Goal: Transaction & Acquisition: Book appointment/travel/reservation

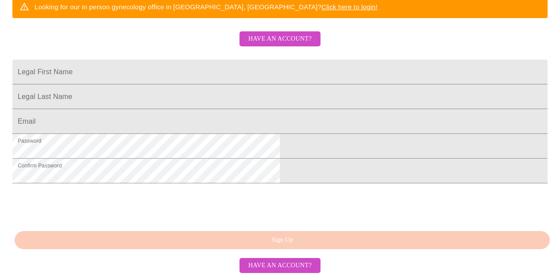
scroll to position [199, 0]
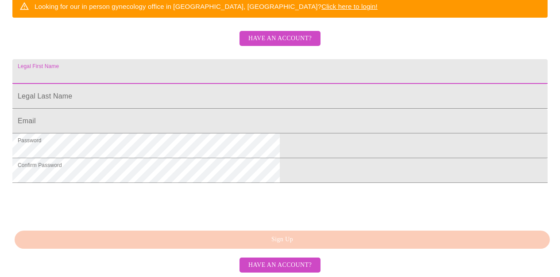
click at [187, 84] on input "Legal First Name" at bounding box center [279, 71] width 535 height 25
type input "[PERSON_NAME]"
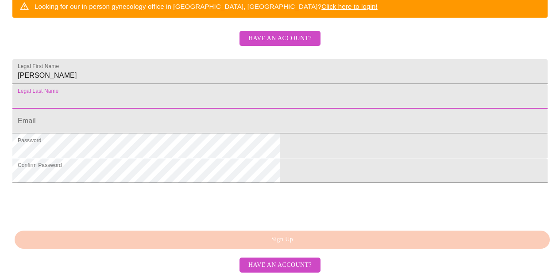
click at [168, 109] on input "Legal First Name" at bounding box center [279, 96] width 535 height 25
type input "[PERSON_NAME]"
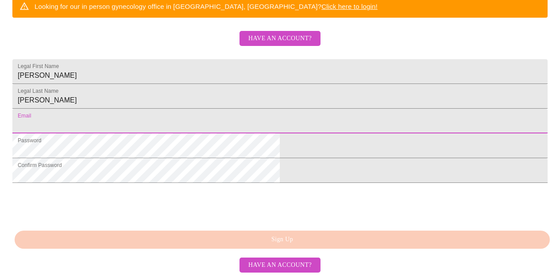
click at [167, 134] on input "Legal First Name" at bounding box center [279, 121] width 535 height 25
type input "[PERSON_NAME][EMAIL_ADDRESS][DOMAIN_NAME]"
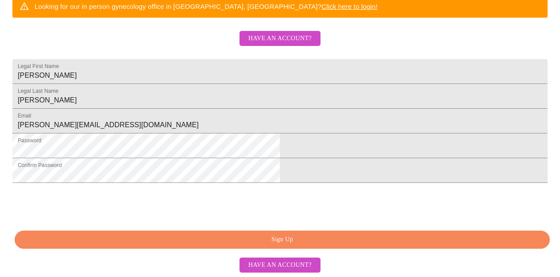
scroll to position [254, 0]
drag, startPoint x: 275, startPoint y: 238, endPoint x: 131, endPoint y: 249, distance: 144.2
click at [282, 265] on span "Have an account?" at bounding box center [279, 265] width 63 height 11
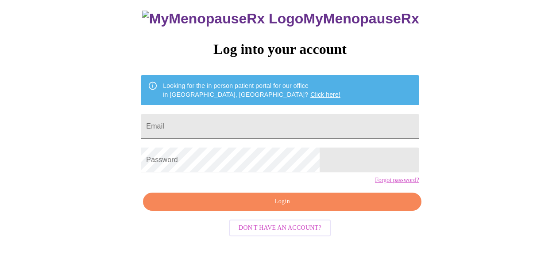
scroll to position [41, 0]
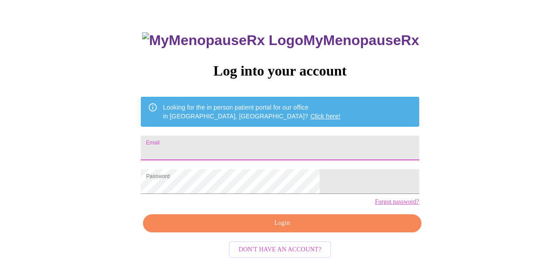
click at [249, 140] on input "Email" at bounding box center [280, 148] width 278 height 25
type input "[PERSON_NAME][EMAIL_ADDRESS][DOMAIN_NAME]"
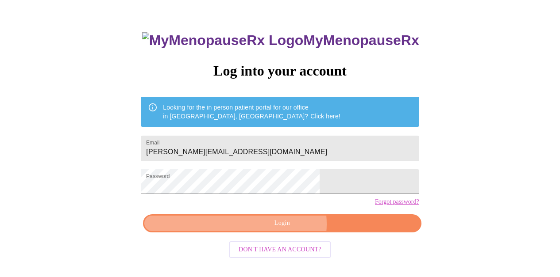
click at [284, 229] on span "Login" at bounding box center [281, 223] width 257 height 11
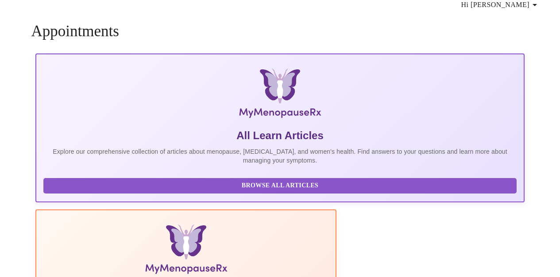
scroll to position [40, 0]
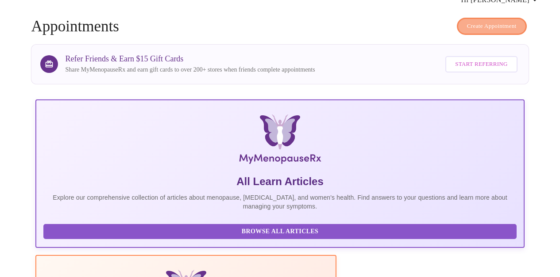
click at [477, 22] on span "Create Appointment" at bounding box center [492, 26] width 50 height 10
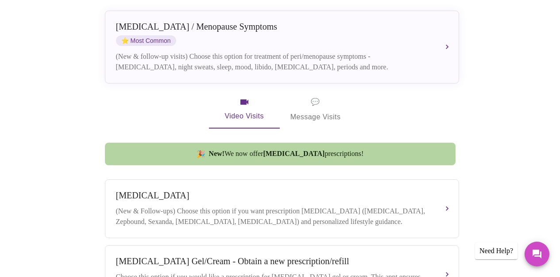
scroll to position [210, 0]
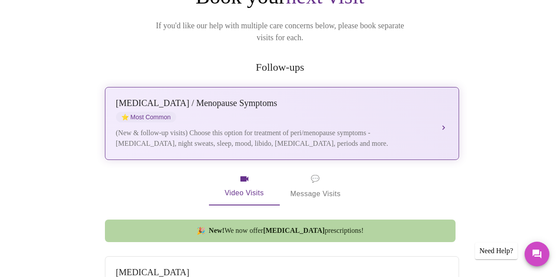
click at [378, 108] on div "[MEDICAL_DATA] / Menopause Symptoms ⭐ Most Common" at bounding box center [273, 110] width 314 height 24
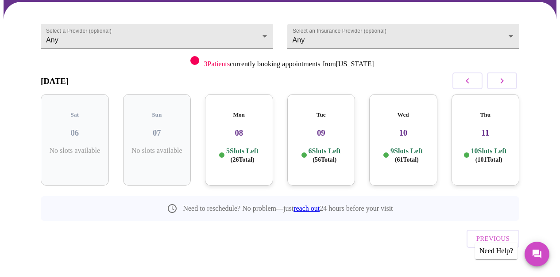
click at [244, 147] on p "5 Slots Left ( 26 Total)" at bounding box center [242, 155] width 32 height 17
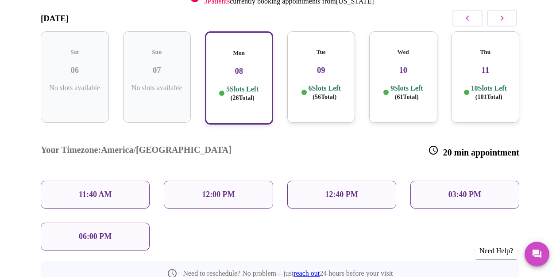
scroll to position [145, 0]
click at [347, 191] on p "12:40 PM" at bounding box center [341, 195] width 33 height 9
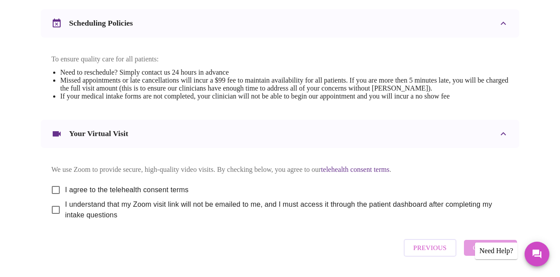
scroll to position [343, 0]
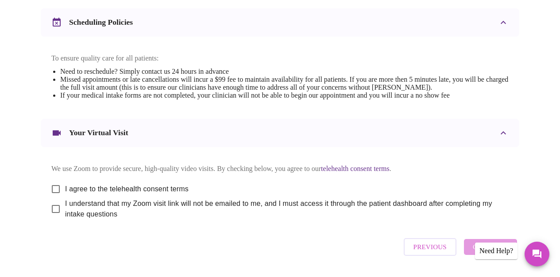
click at [54, 199] on input "I agree to the telehealth consent terms" at bounding box center [55, 189] width 19 height 19
checkbox input "true"
click at [54, 219] on input "I understand that my Zoom visit link will not be emailed to me, and I must acce…" at bounding box center [55, 209] width 19 height 19
checkbox input "true"
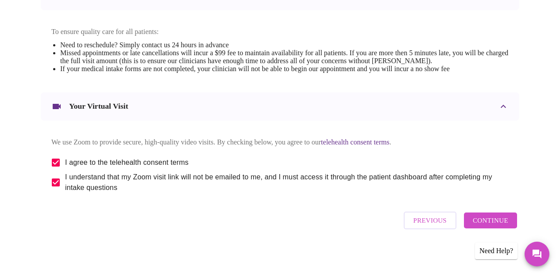
scroll to position [389, 0]
click at [484, 222] on span "Continue" at bounding box center [489, 221] width 35 height 12
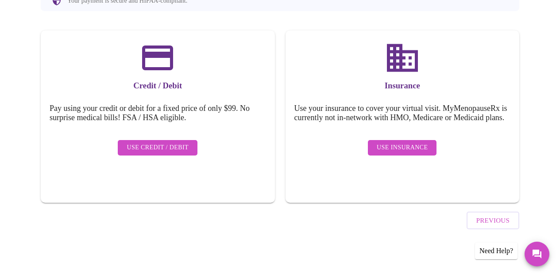
scroll to position [111, 0]
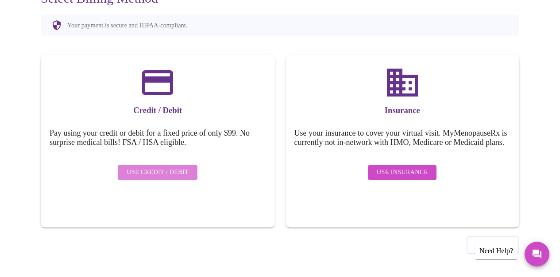
click at [161, 167] on span "Use Credit / Debit" at bounding box center [158, 172] width 62 height 11
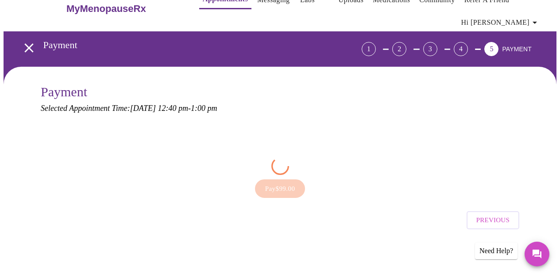
scroll to position [0, 0]
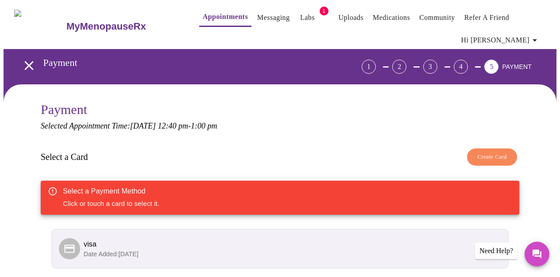
click at [226, 239] on span "visa" at bounding box center [284, 244] width 401 height 11
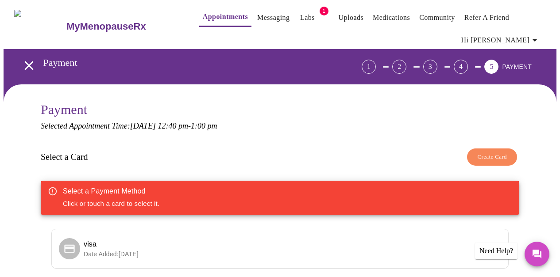
click at [248, 188] on div "Select a Payment Method Click or touch a card to select it." at bounding box center [280, 198] width 478 height 34
click at [177, 243] on span "visa" at bounding box center [284, 244] width 401 height 11
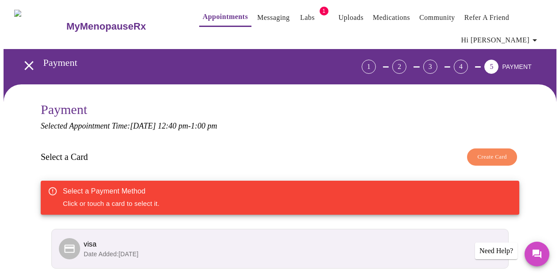
click at [147, 198] on div "Select a Payment Method Click or touch a card to select it." at bounding box center [111, 198] width 96 height 29
click at [497, 155] on span "Create Card" at bounding box center [492, 157] width 30 height 10
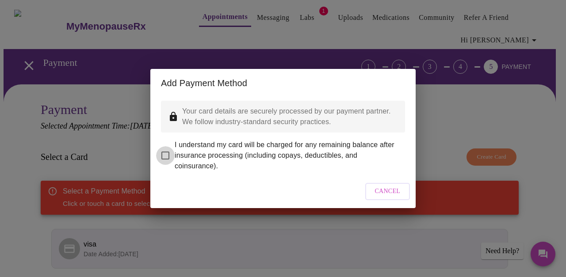
click at [166, 149] on input "I understand my card will be charged for any remaining balance after insurance …" at bounding box center [165, 155] width 19 height 19
checkbox input "true"
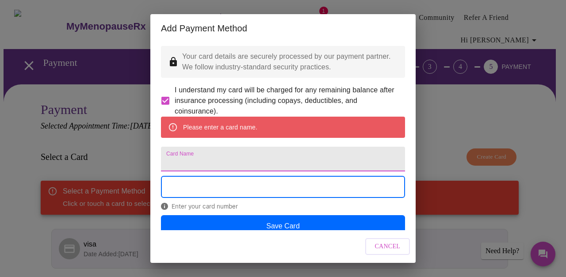
click at [212, 172] on input "Card Name" at bounding box center [283, 159] width 244 height 25
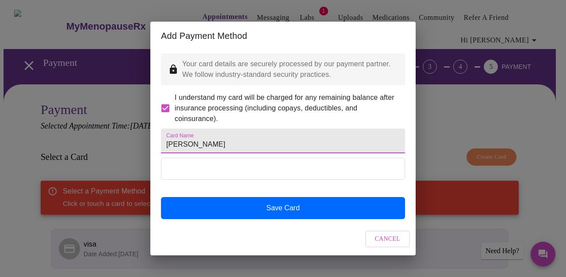
type input "[PERSON_NAME]"
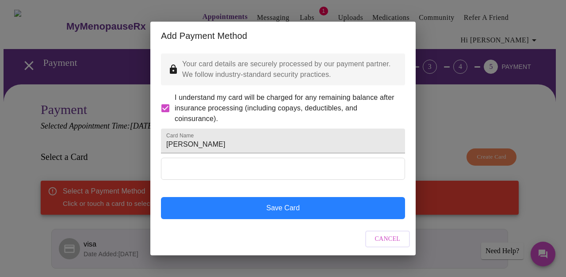
click at [297, 219] on button "Save Card" at bounding box center [283, 208] width 244 height 22
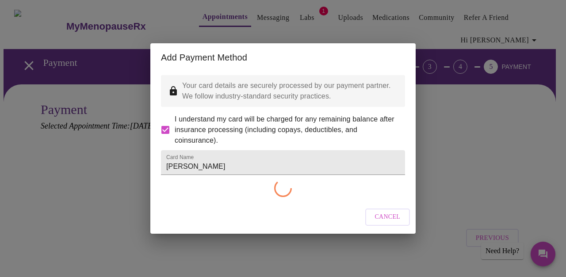
checkbox input "false"
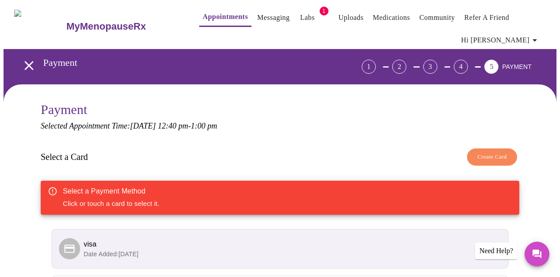
click at [357, 250] on p "Date Added: [DATE]" at bounding box center [284, 254] width 401 height 9
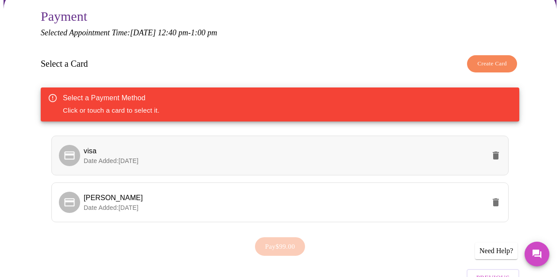
scroll to position [91, 0]
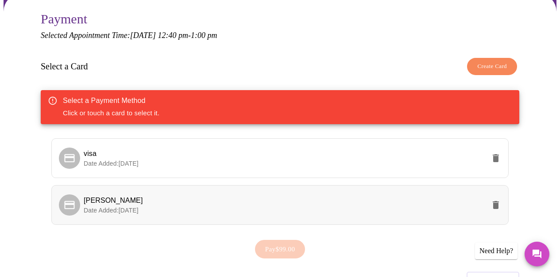
click at [284, 214] on li "[PERSON_NAME] Date Added: [DATE]" at bounding box center [279, 205] width 457 height 40
click at [281, 245] on span "Pay $99.00" at bounding box center [280, 250] width 30 height 12
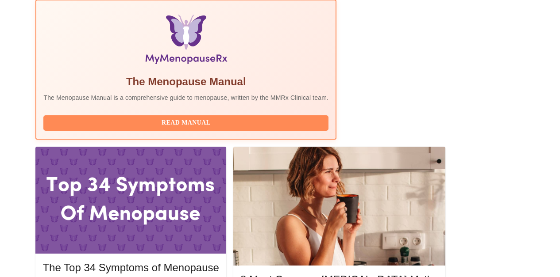
scroll to position [299, 0]
